Goal: Task Accomplishment & Management: Manage account settings

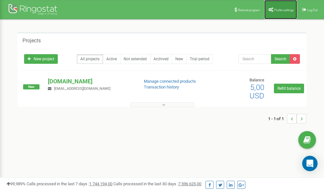
click at [275, 12] on link "Profile settings" at bounding box center [280, 9] width 33 height 19
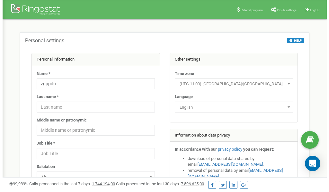
scroll to position [32, 0]
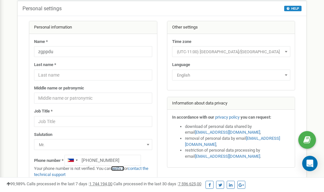
click at [120, 169] on link "verify it" at bounding box center [117, 168] width 13 height 5
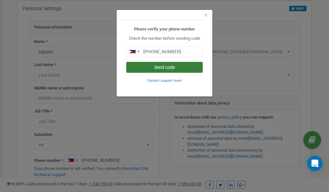
click at [171, 68] on button "Send code" at bounding box center [164, 67] width 76 height 11
